Goal: Information Seeking & Learning: Check status

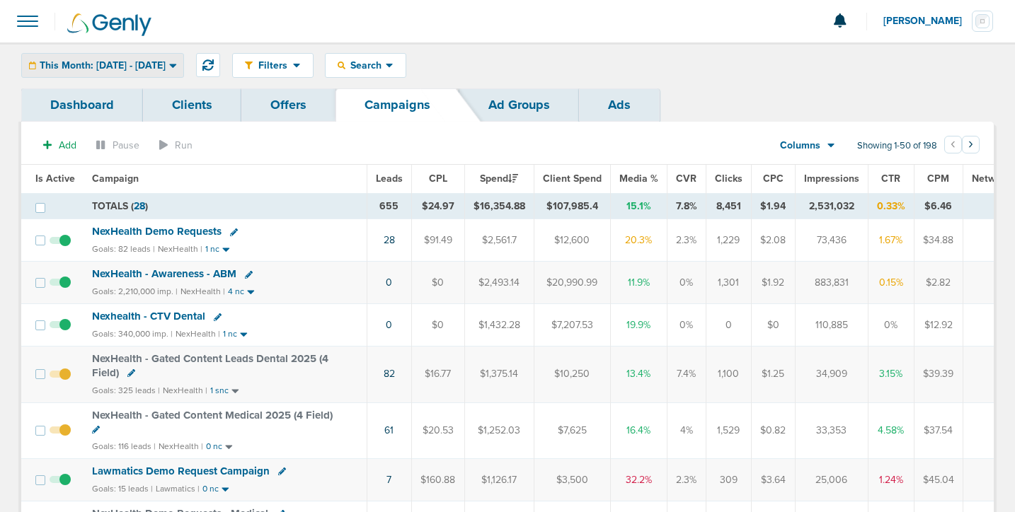
click at [166, 62] on span "This Month: [DATE] - [DATE]" at bounding box center [103, 66] width 126 height 10
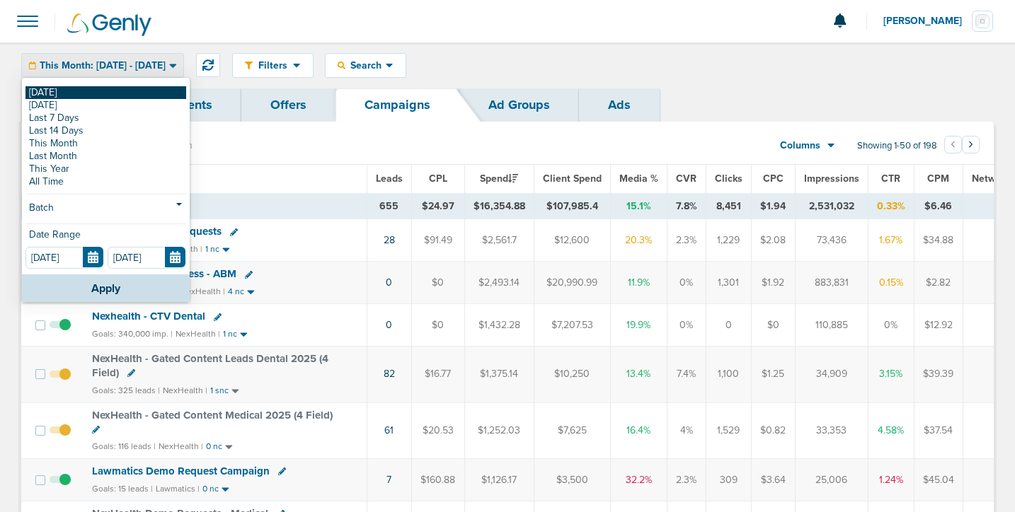
click at [161, 88] on link "[DATE]" at bounding box center [105, 92] width 161 height 13
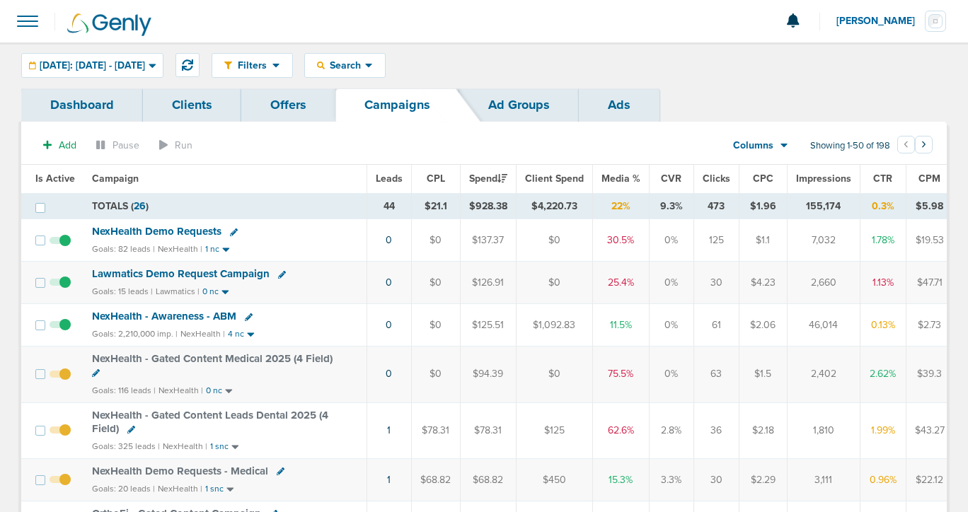
click at [117, 234] on span "NexHealth Demo Requests" at bounding box center [156, 231] width 129 height 13
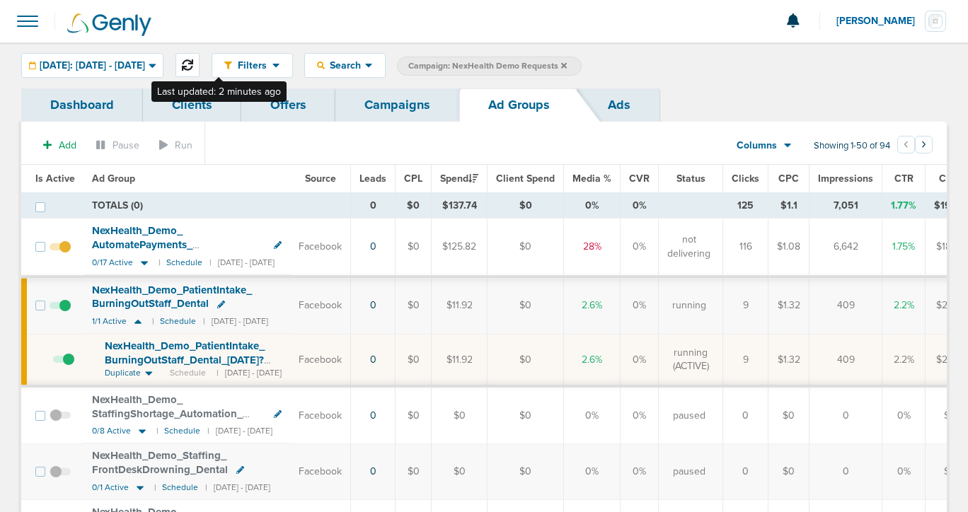
click at [193, 59] on icon at bounding box center [187, 64] width 11 height 11
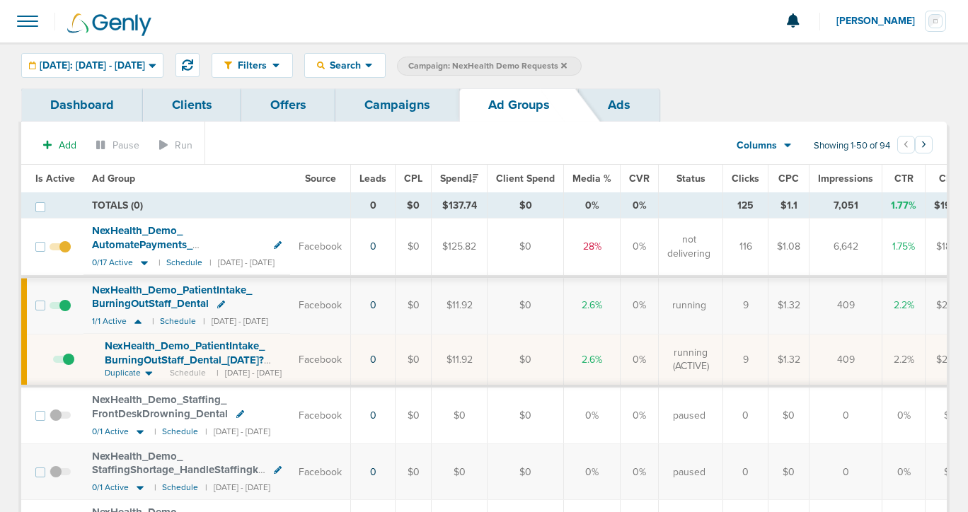
click at [393, 118] on link "Campaigns" at bounding box center [397, 104] width 124 height 33
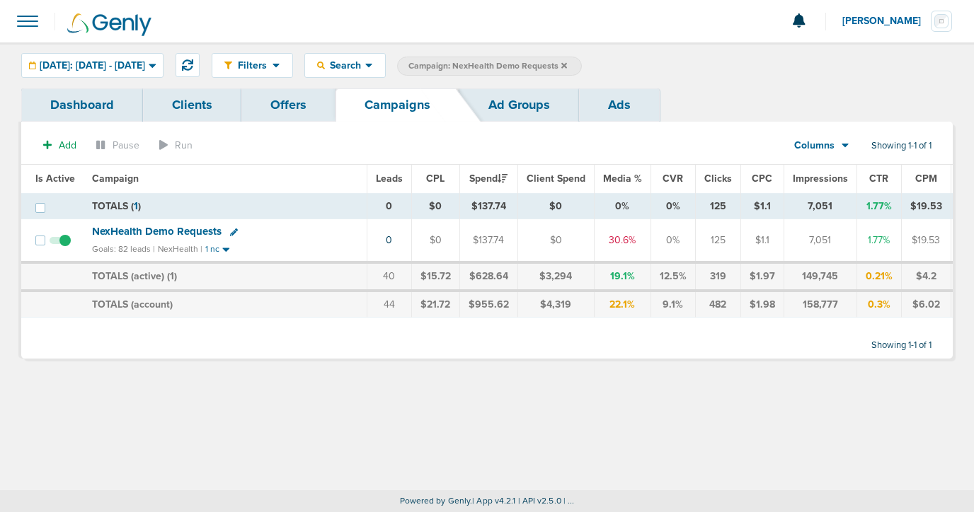
click at [283, 105] on link "Offers" at bounding box center [288, 104] width 94 height 33
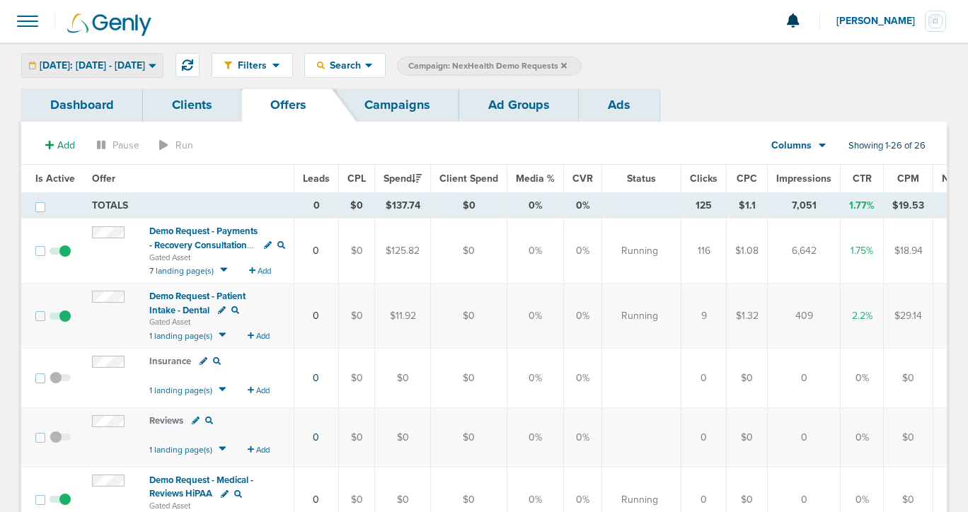
click at [141, 67] on span "[DATE]: [DATE] - [DATE]" at bounding box center [92, 66] width 105 height 10
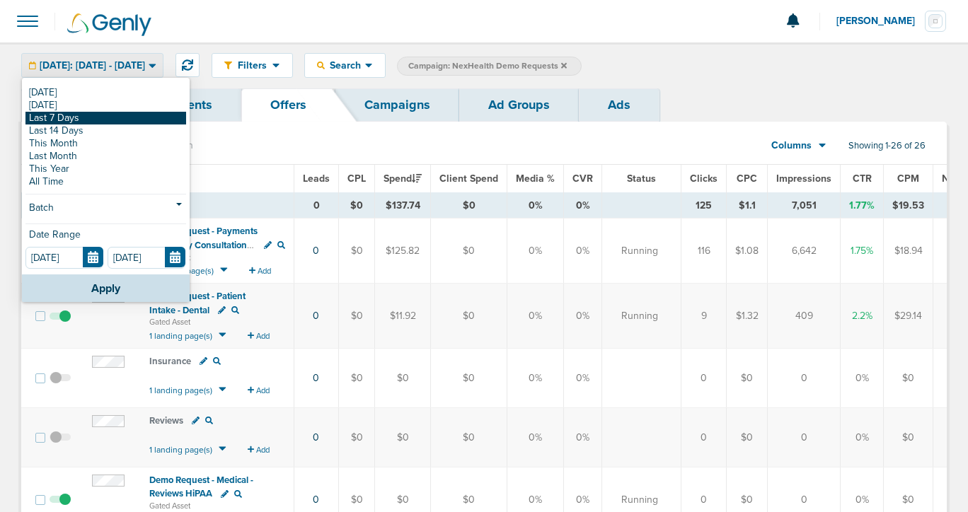
click at [112, 117] on link "Last 7 Days" at bounding box center [105, 118] width 161 height 13
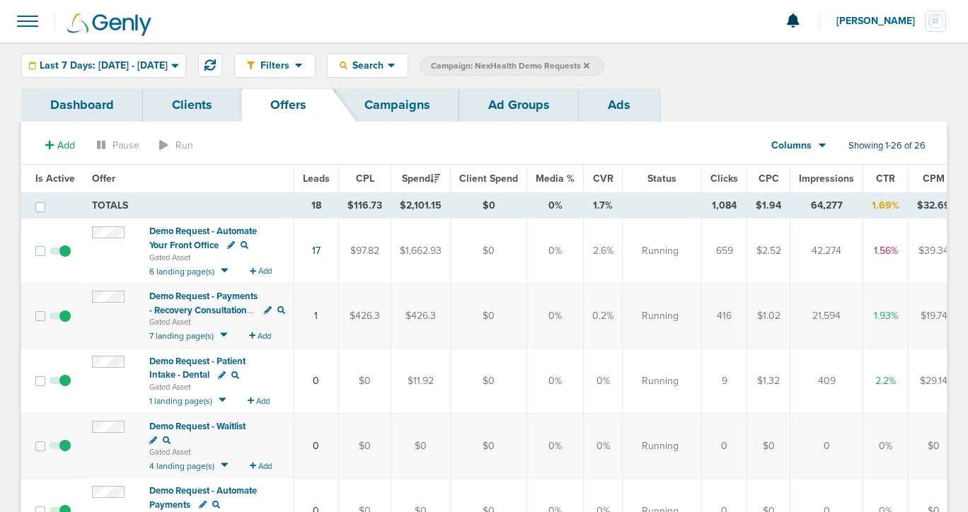
click at [209, 240] on span "Demo Request - Automate Your Front Office" at bounding box center [203, 238] width 108 height 25
